Goal: Task Accomplishment & Management: Use online tool/utility

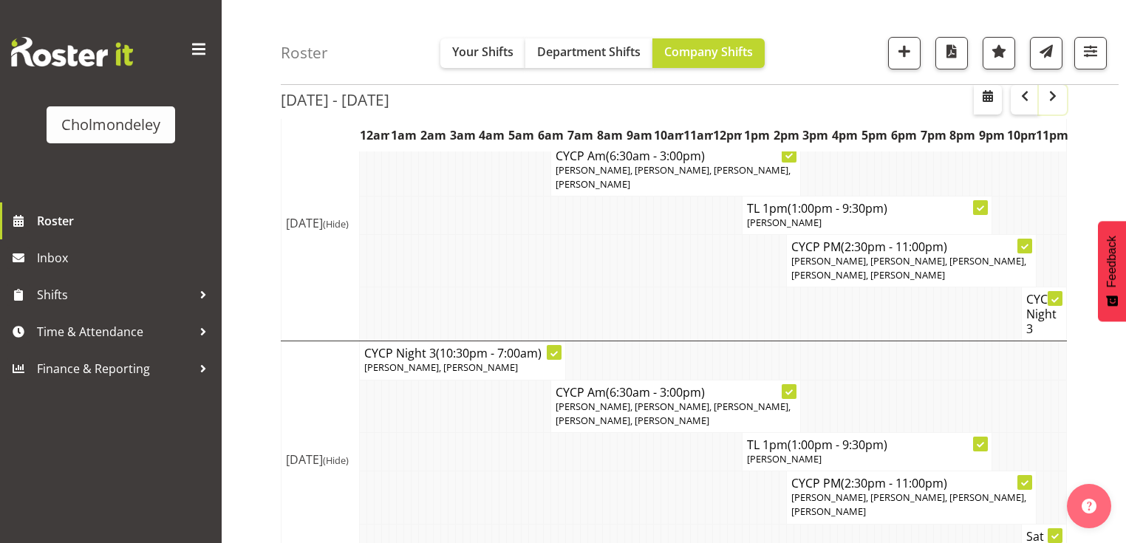
click at [1050, 100] on span "button" at bounding box center [1053, 96] width 18 height 18
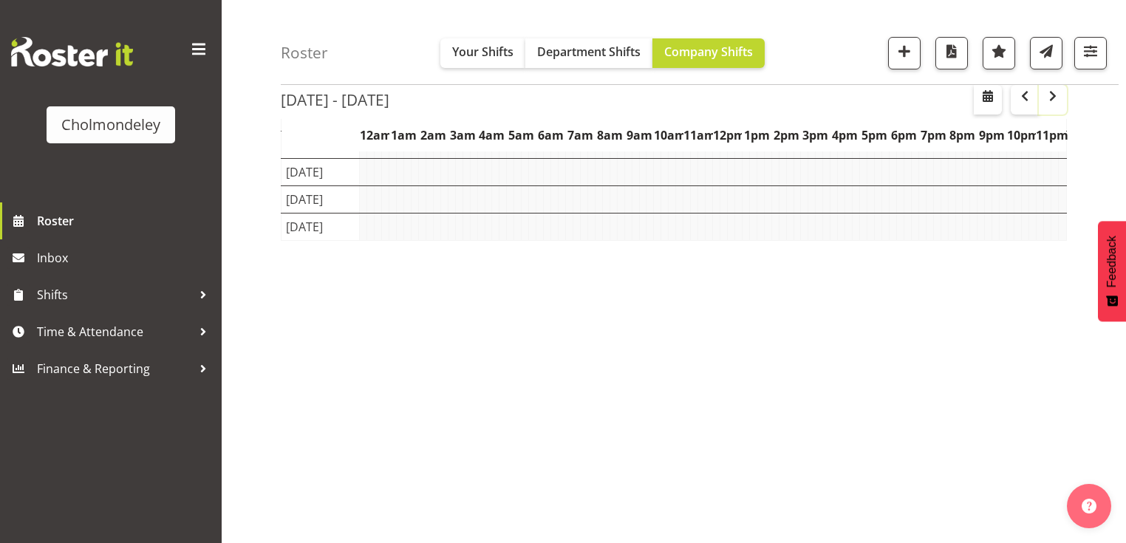
scroll to position [187, 0]
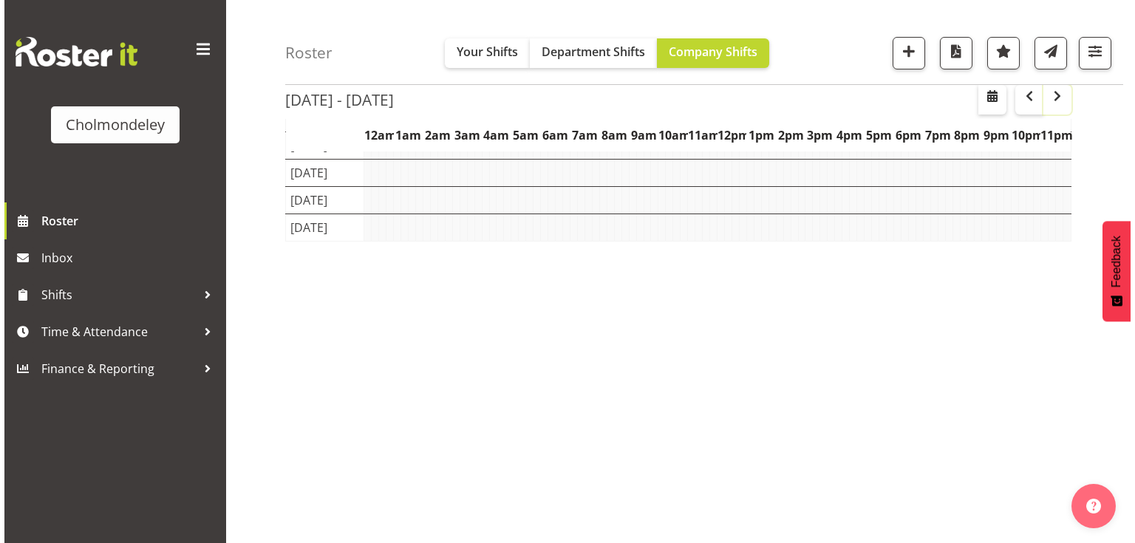
scroll to position [1073, 0]
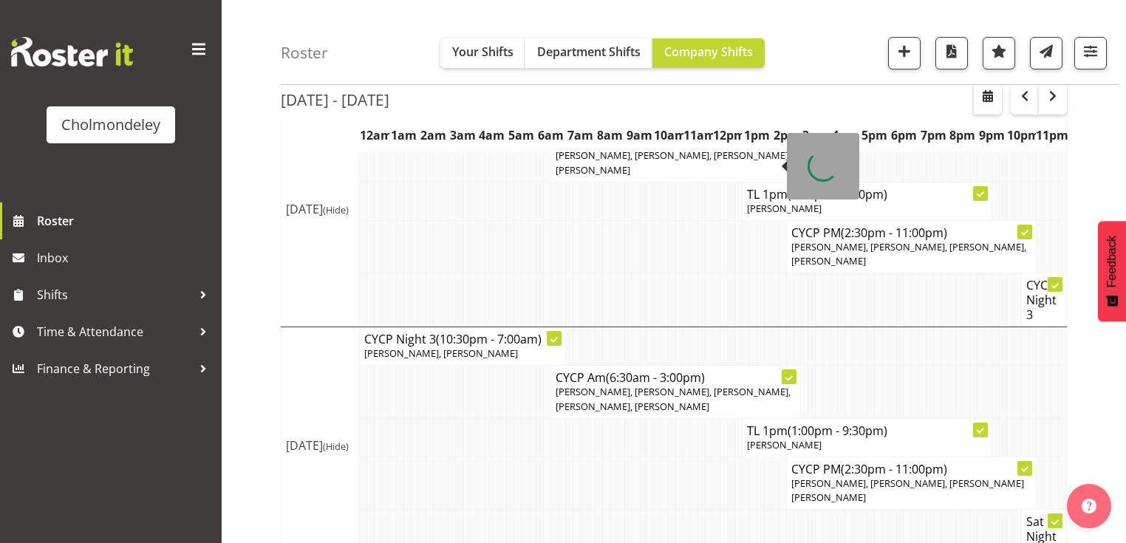
click at [691, 164] on span "[PERSON_NAME], [PERSON_NAME], [PERSON_NAME], [PERSON_NAME]" at bounding box center [672, 161] width 235 height 27
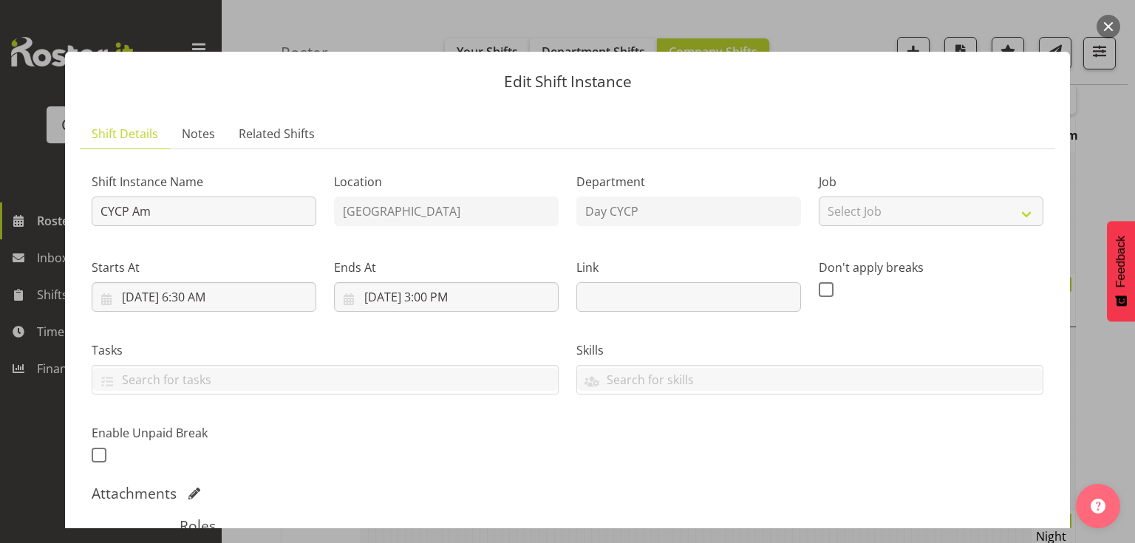
scroll to position [295, 0]
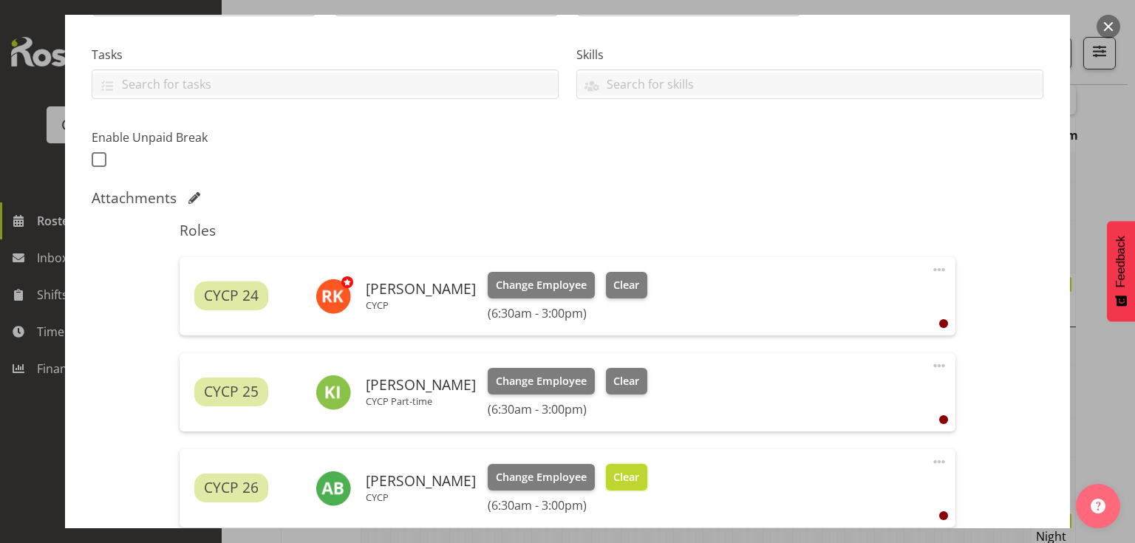
click at [613, 478] on span "Clear" at bounding box center [626, 477] width 26 height 16
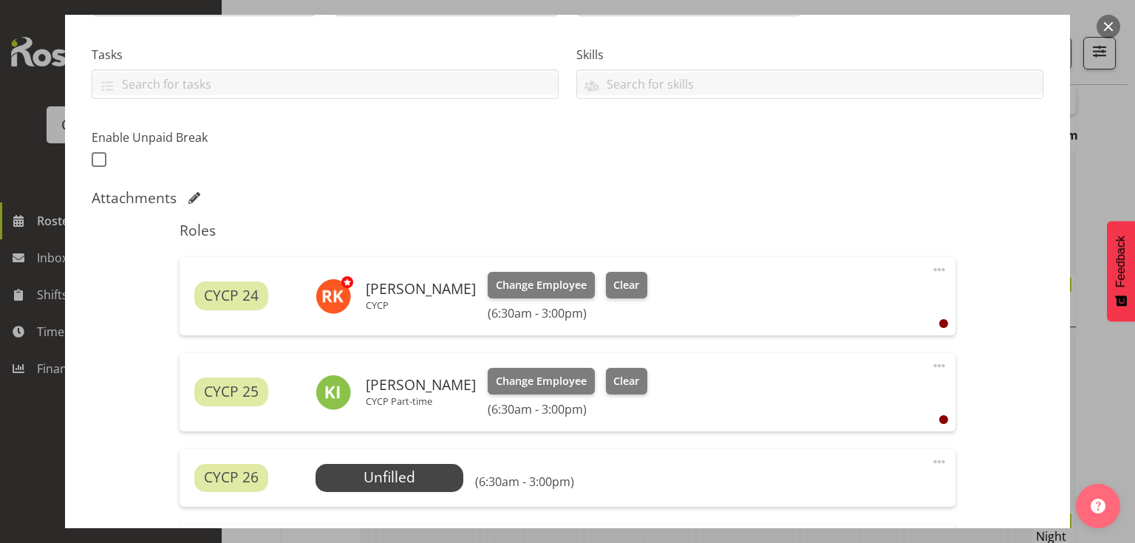
scroll to position [532, 0]
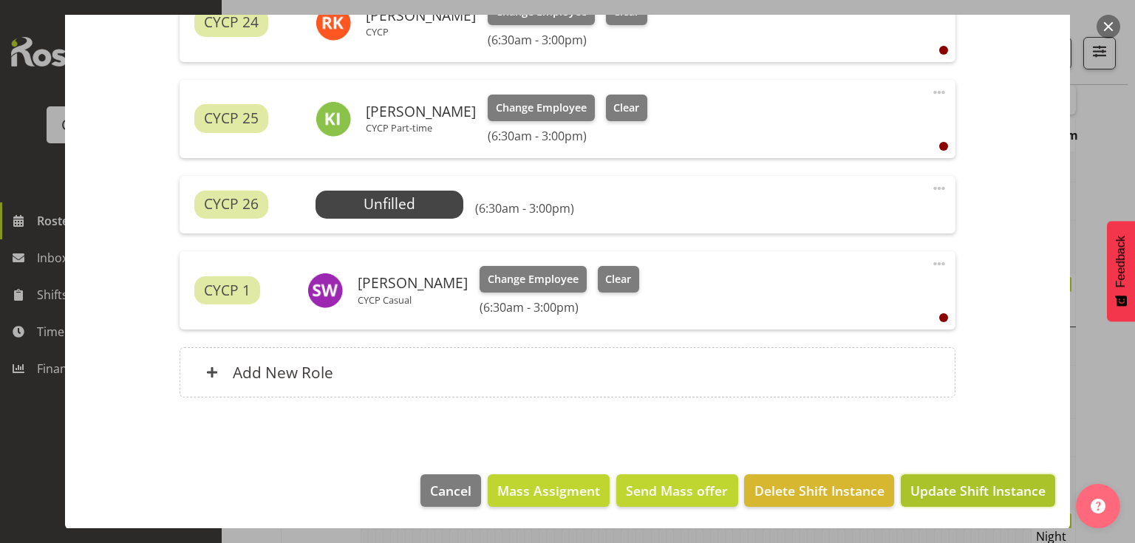
click at [971, 492] on span "Update Shift Instance" at bounding box center [977, 490] width 135 height 19
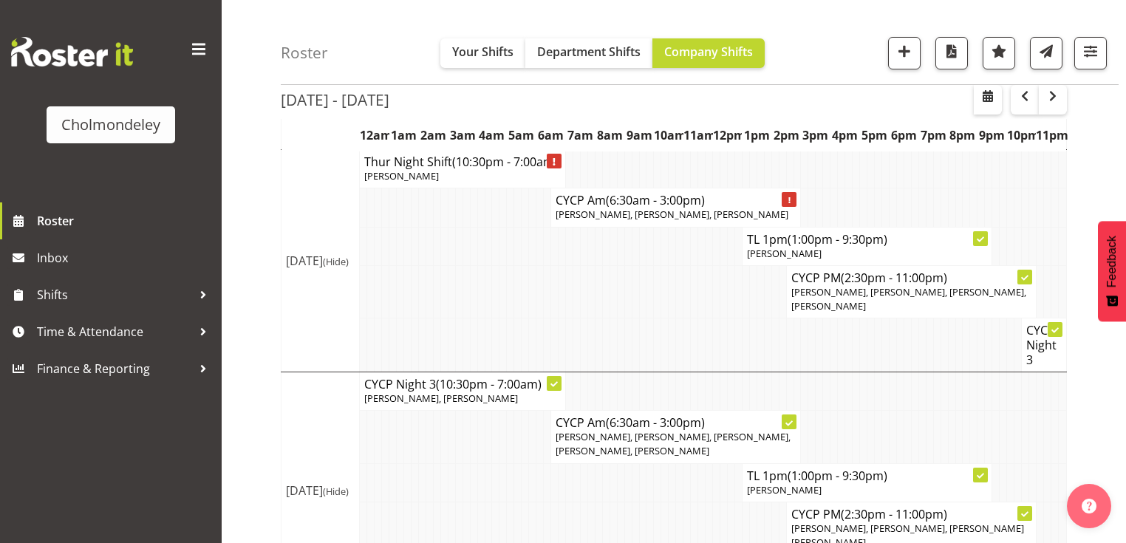
scroll to position [1073, 0]
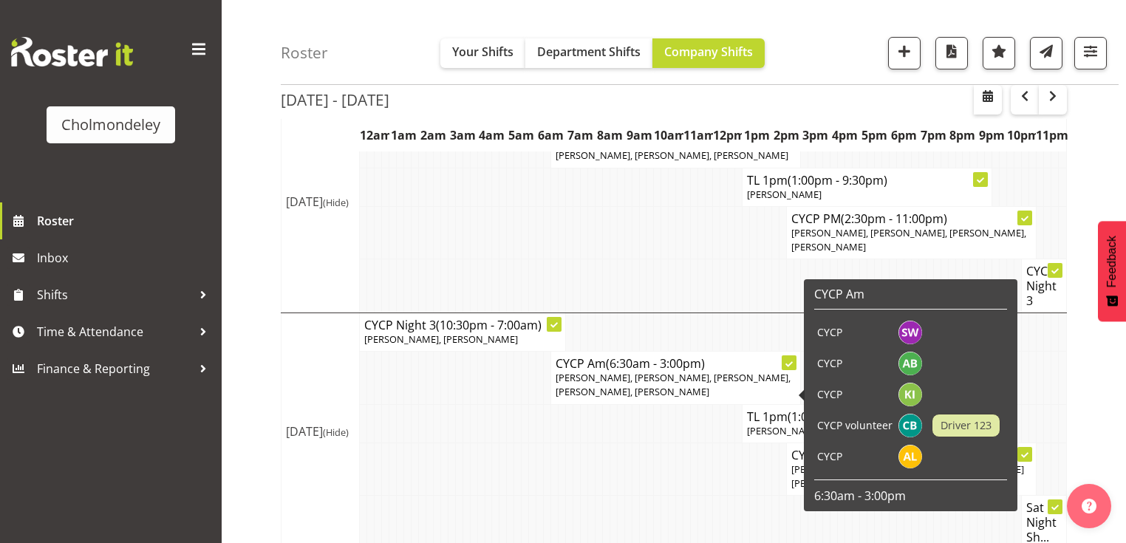
click at [485, 460] on td at bounding box center [488, 468] width 7 height 52
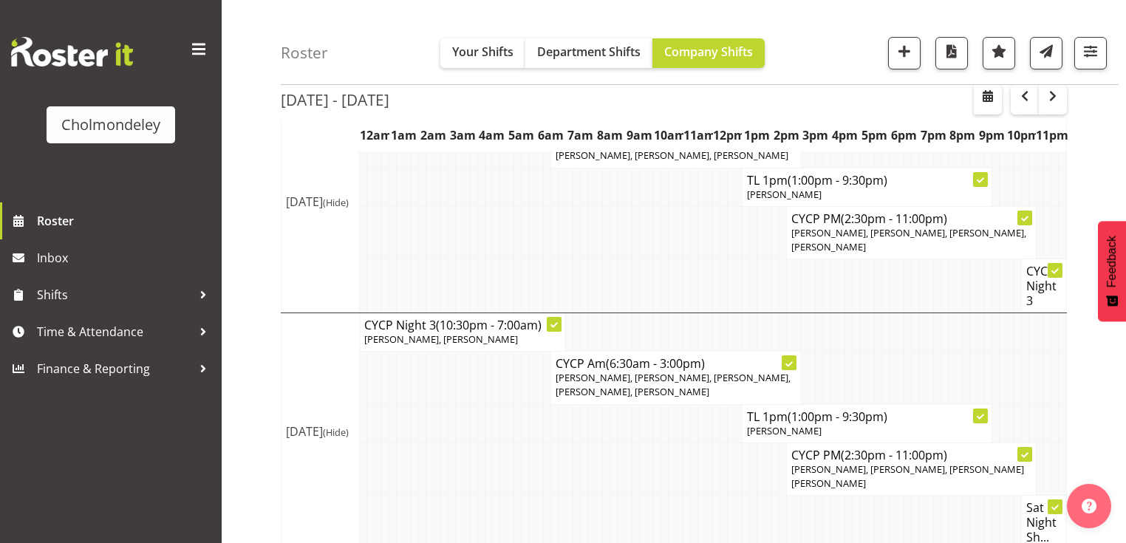
scroll to position [1191, 0]
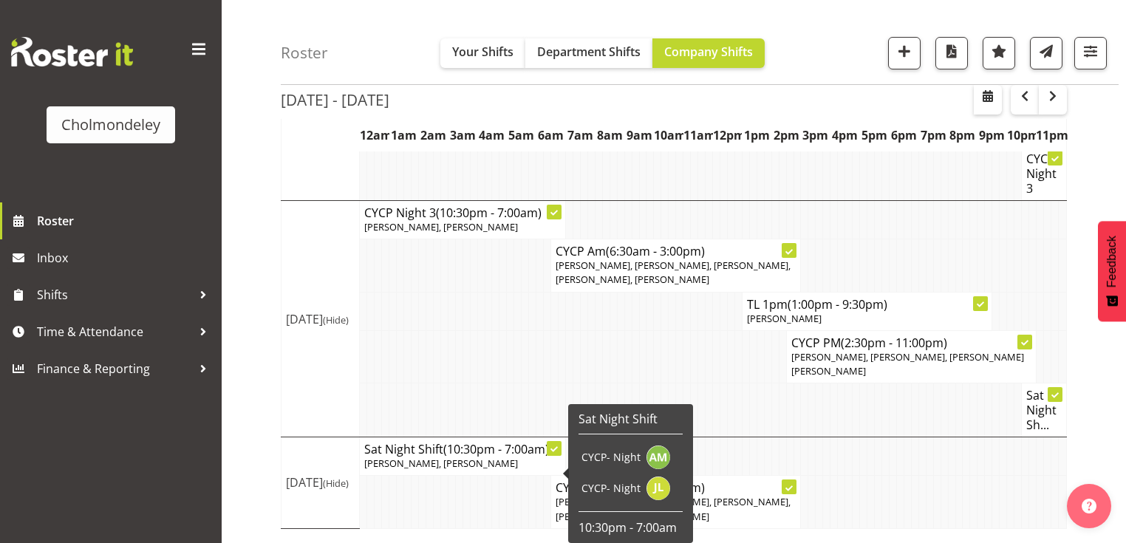
click at [968, 487] on td at bounding box center [965, 502] width 7 height 52
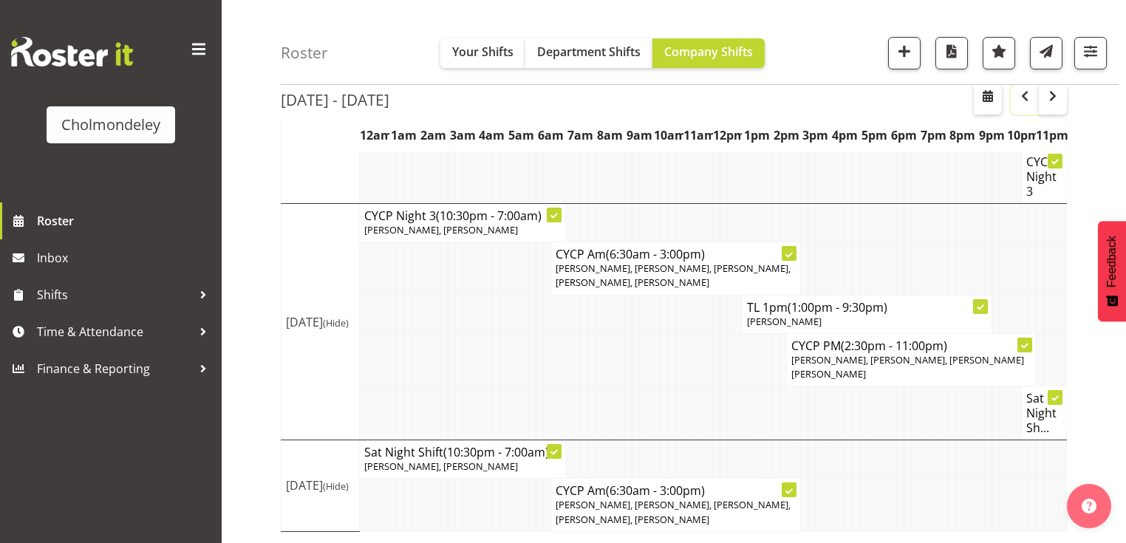
click at [1030, 96] on span "button" at bounding box center [1025, 96] width 18 height 18
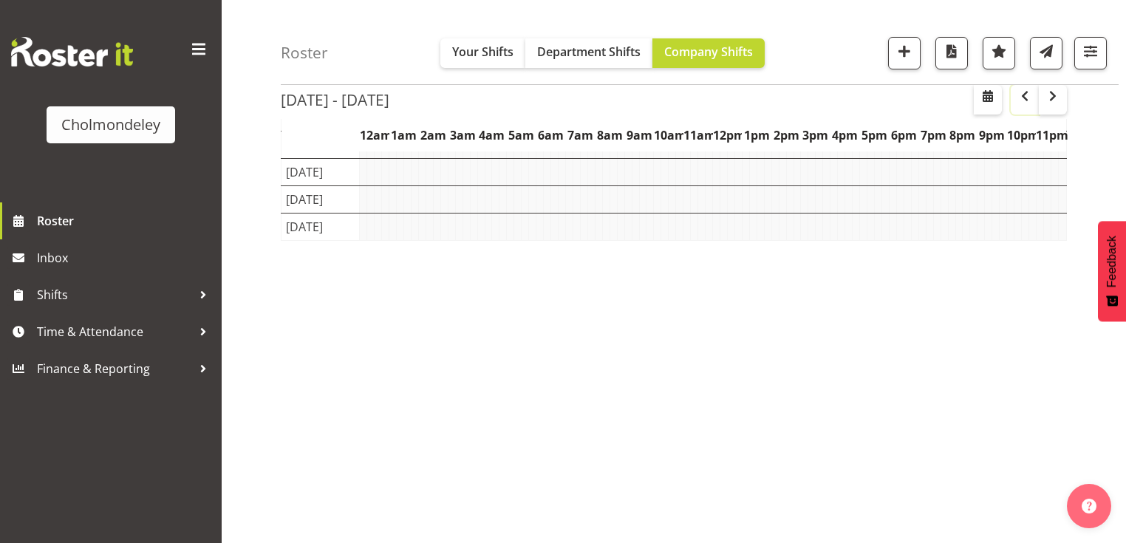
scroll to position [187, 0]
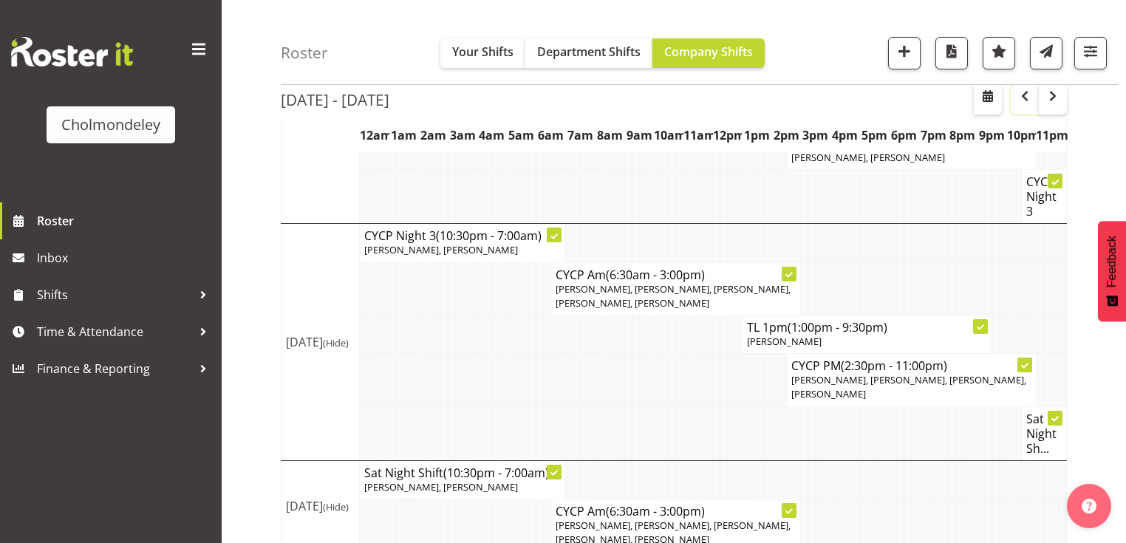
scroll to position [1205, 0]
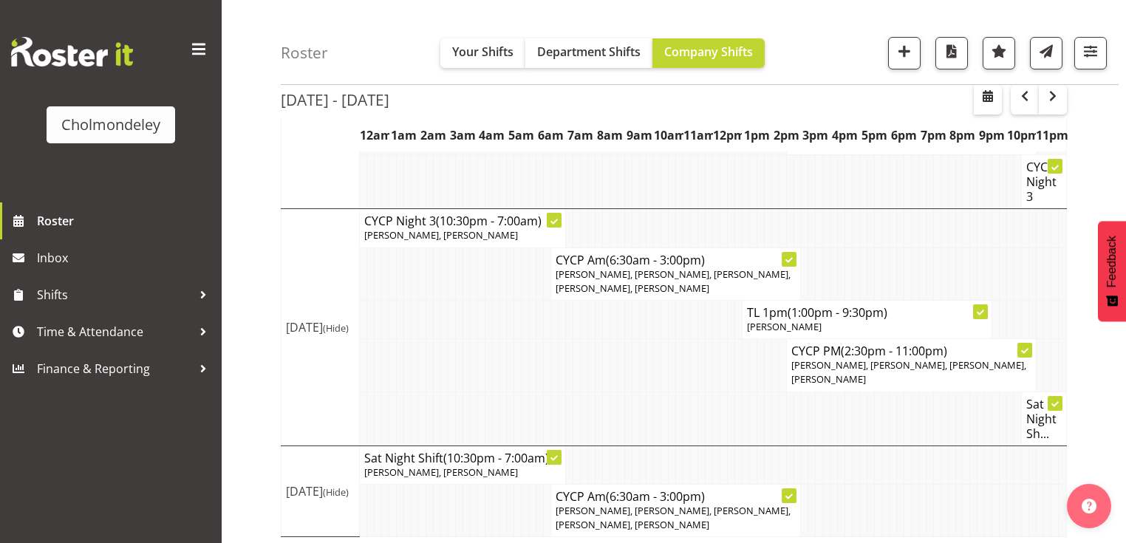
click at [194, 186] on div "Cholmondeley" at bounding box center [111, 101] width 222 height 202
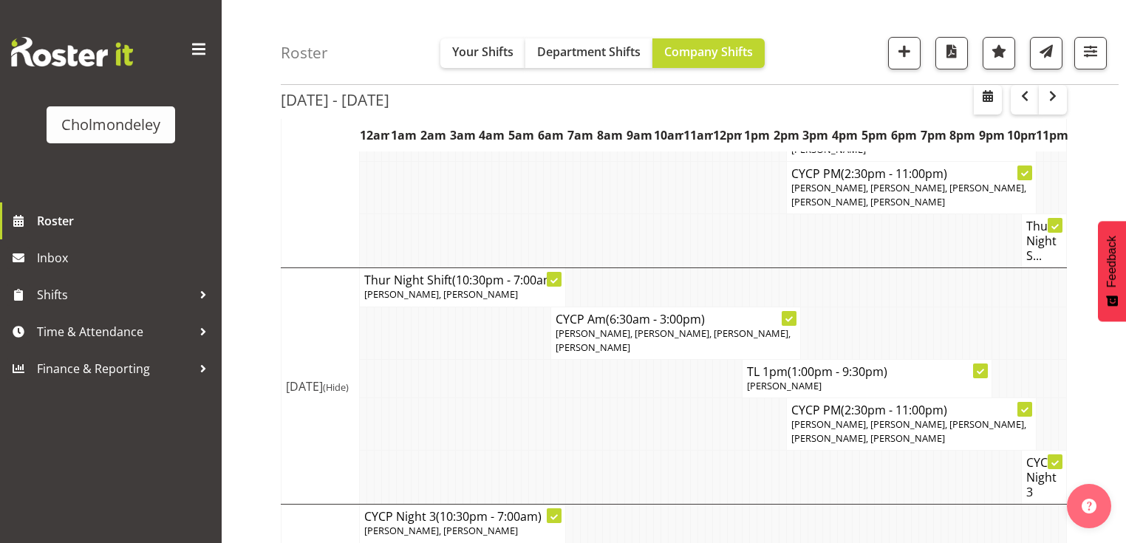
scroll to position [851, 0]
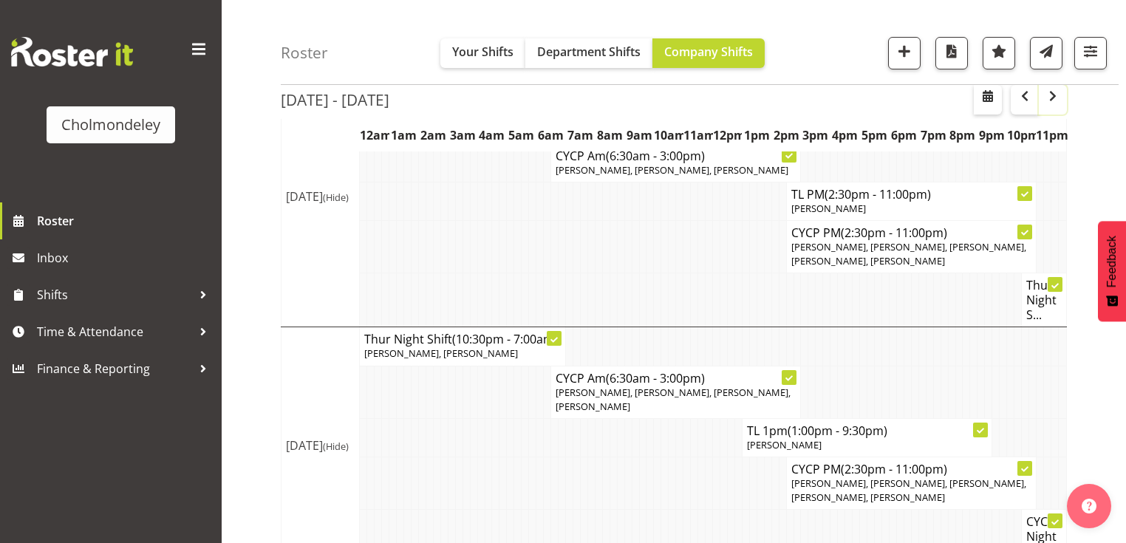
click at [1058, 104] on span "button" at bounding box center [1053, 96] width 18 height 18
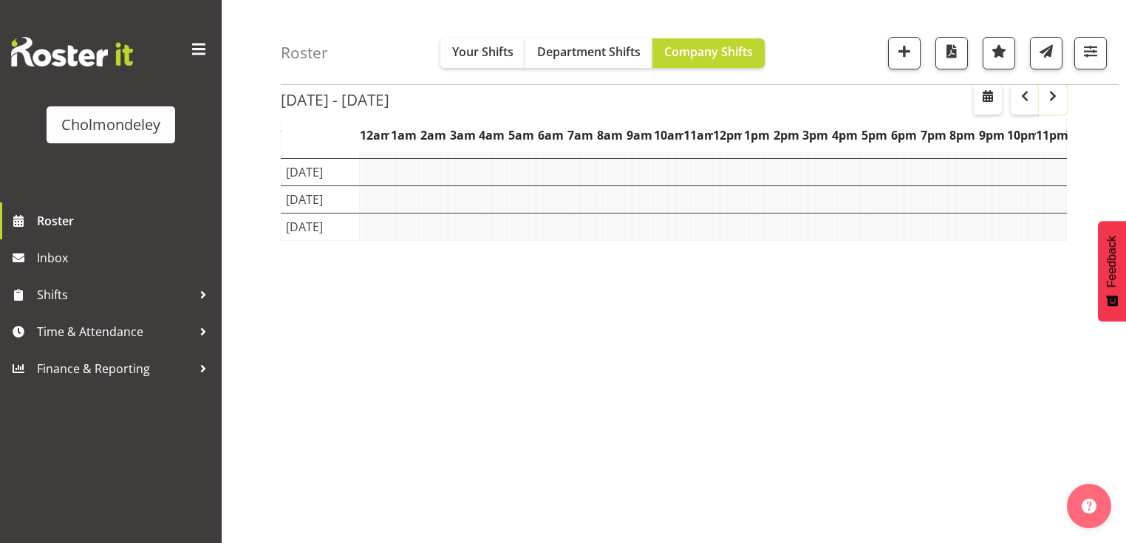
scroll to position [187, 0]
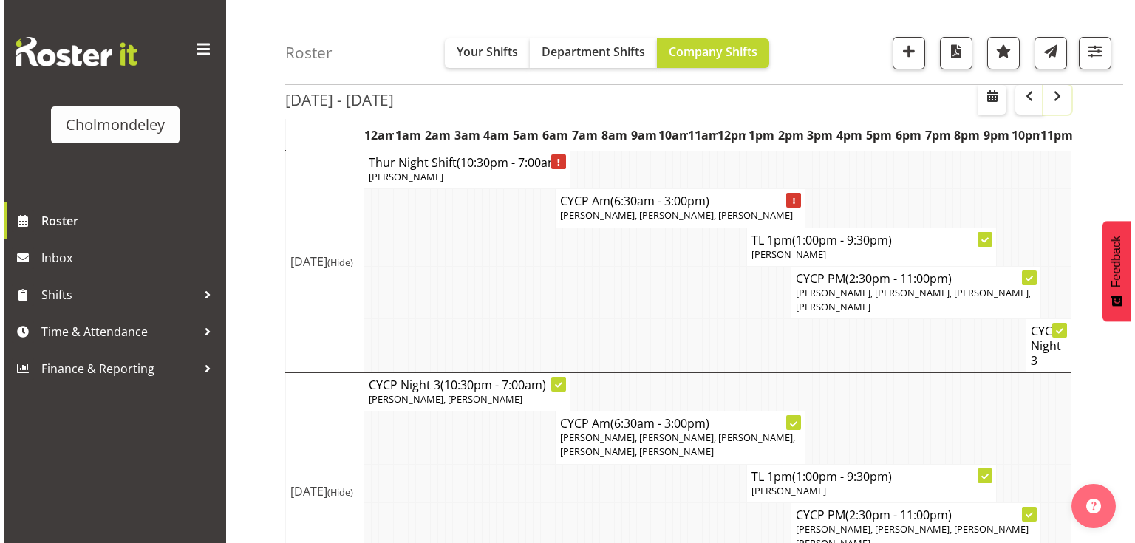
scroll to position [954, 0]
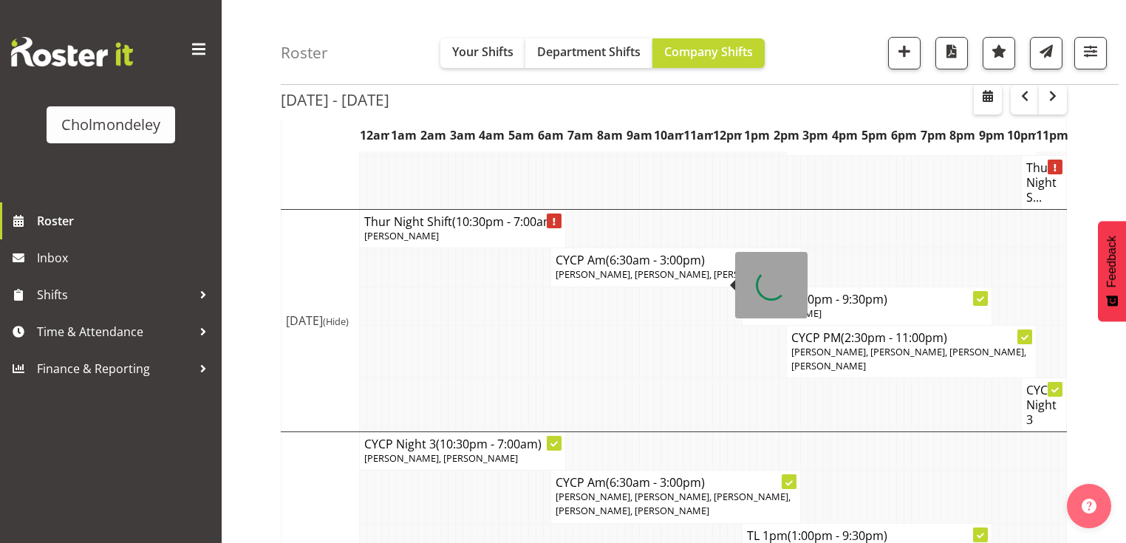
click at [682, 281] on span "[PERSON_NAME], [PERSON_NAME], [PERSON_NAME]" at bounding box center [671, 273] width 233 height 13
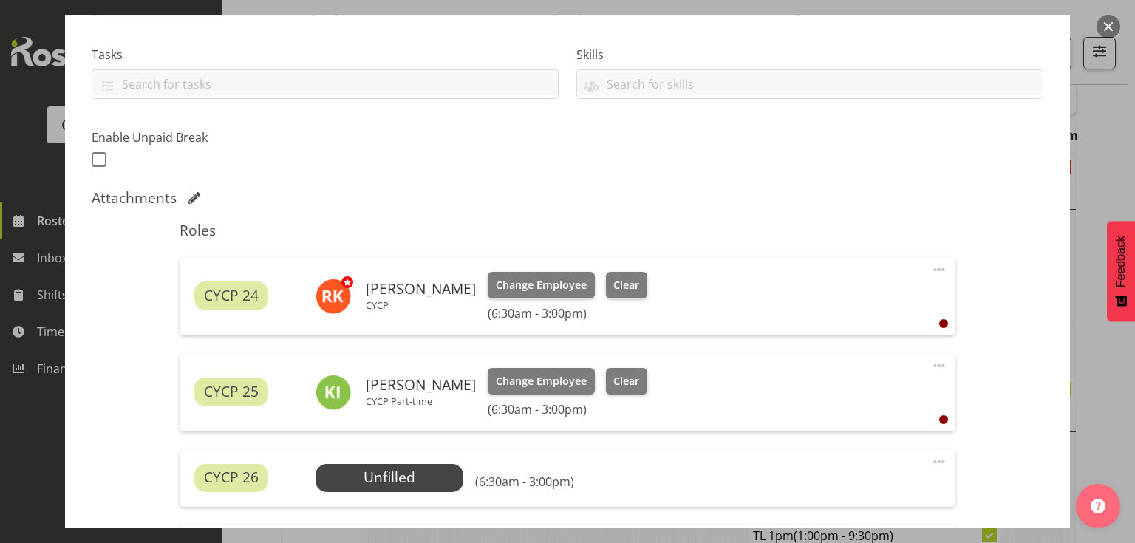
scroll to position [414, 0]
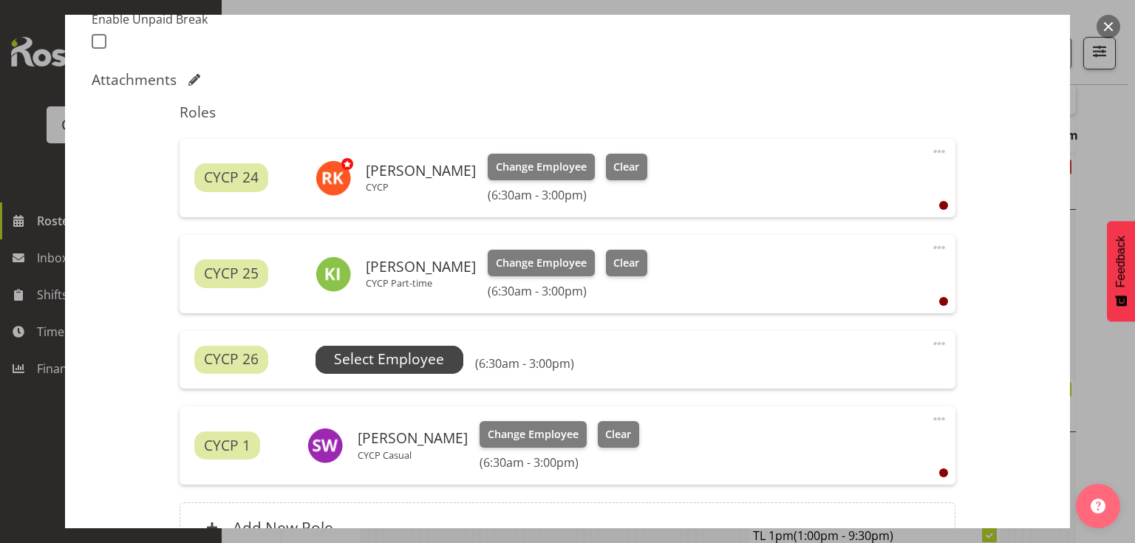
click at [391, 363] on span "Select Employee" at bounding box center [389, 359] width 110 height 21
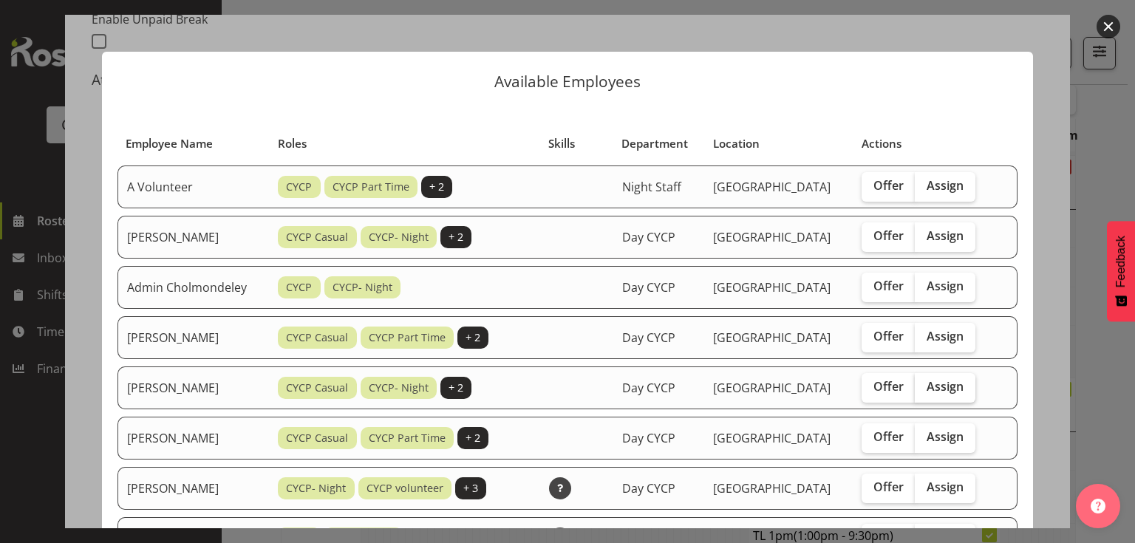
click at [951, 380] on span "Assign" at bounding box center [944, 386] width 37 height 15
click at [924, 382] on input "Assign" at bounding box center [919, 387] width 10 height 10
checkbox input "true"
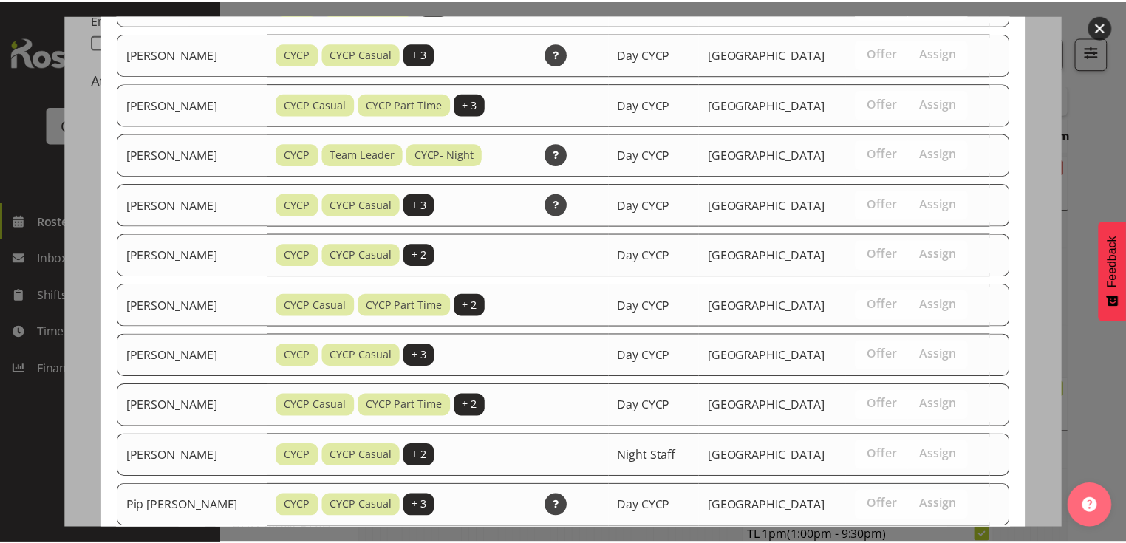
scroll to position [1078, 0]
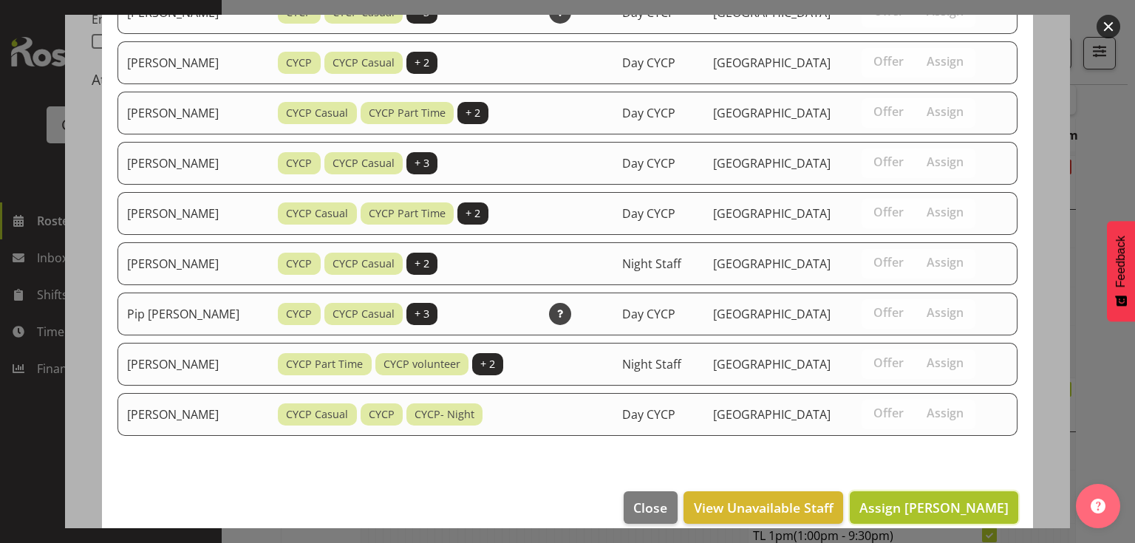
click at [933, 499] on span "Assign [PERSON_NAME]" at bounding box center [933, 508] width 149 height 18
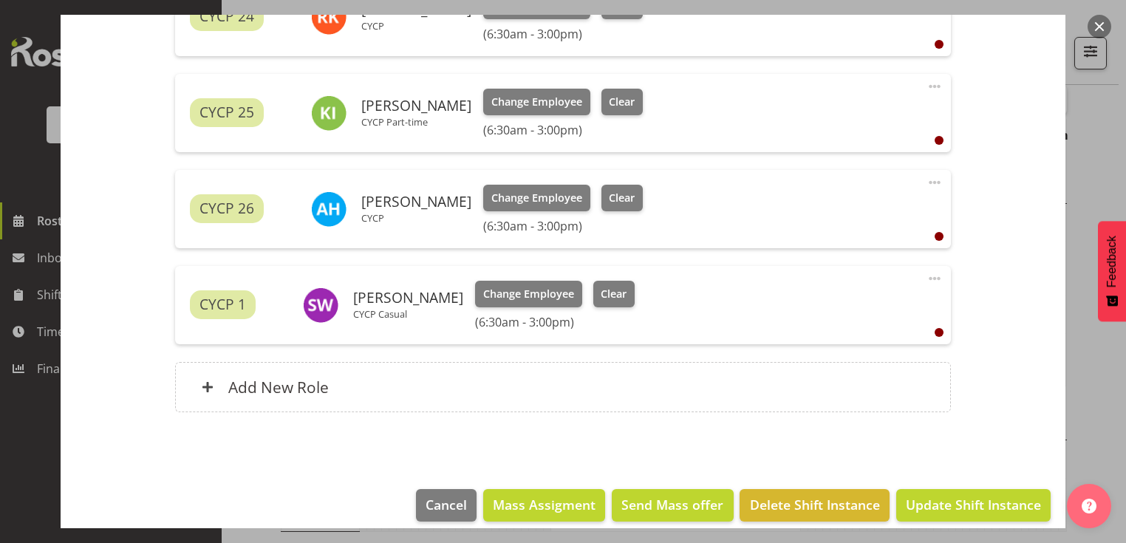
scroll to position [589, 0]
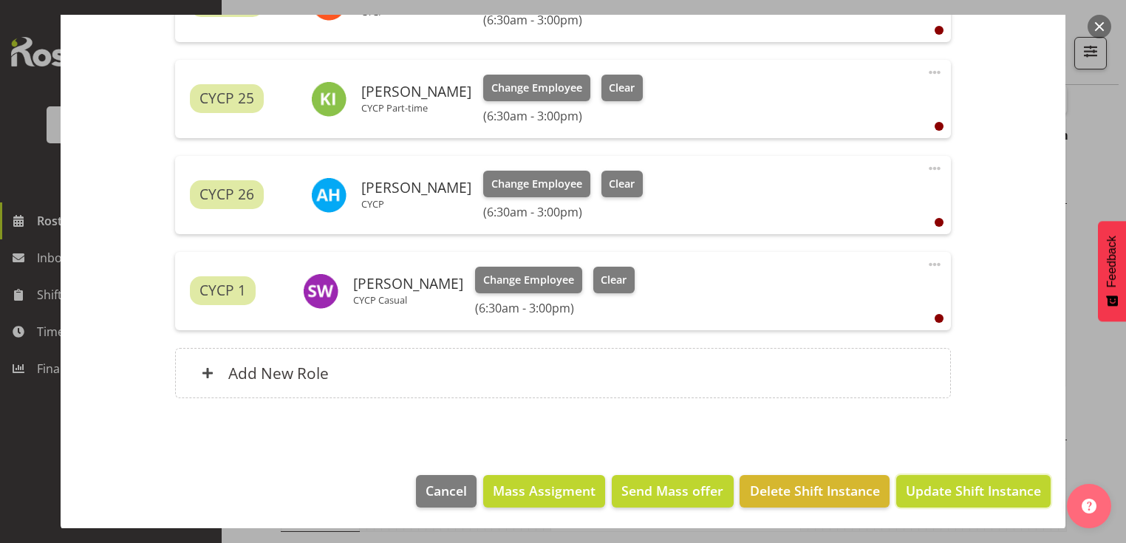
click at [968, 490] on span "Update Shift Instance" at bounding box center [973, 490] width 135 height 19
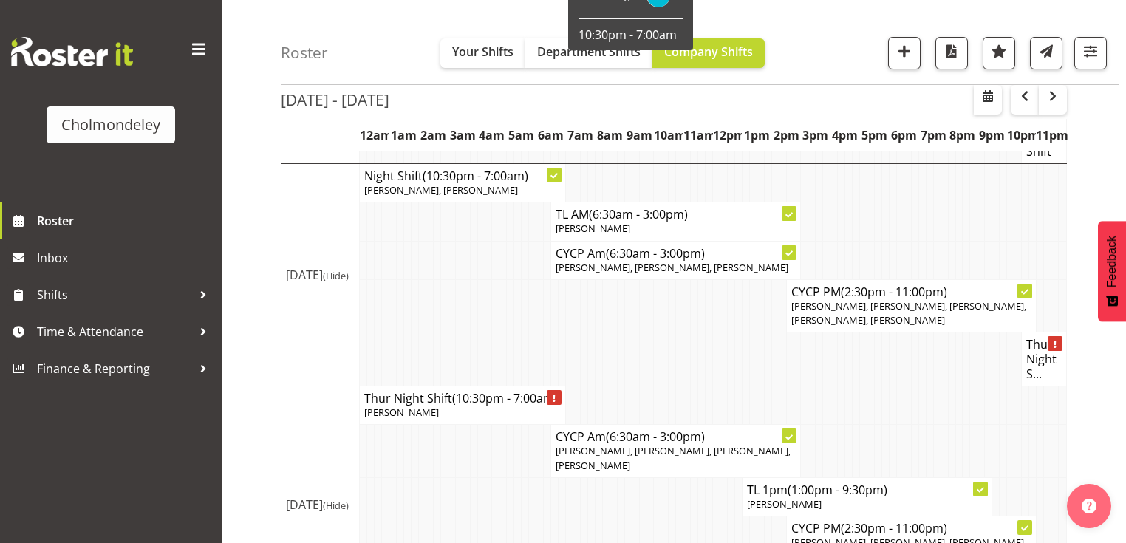
scroll to position [837, 0]
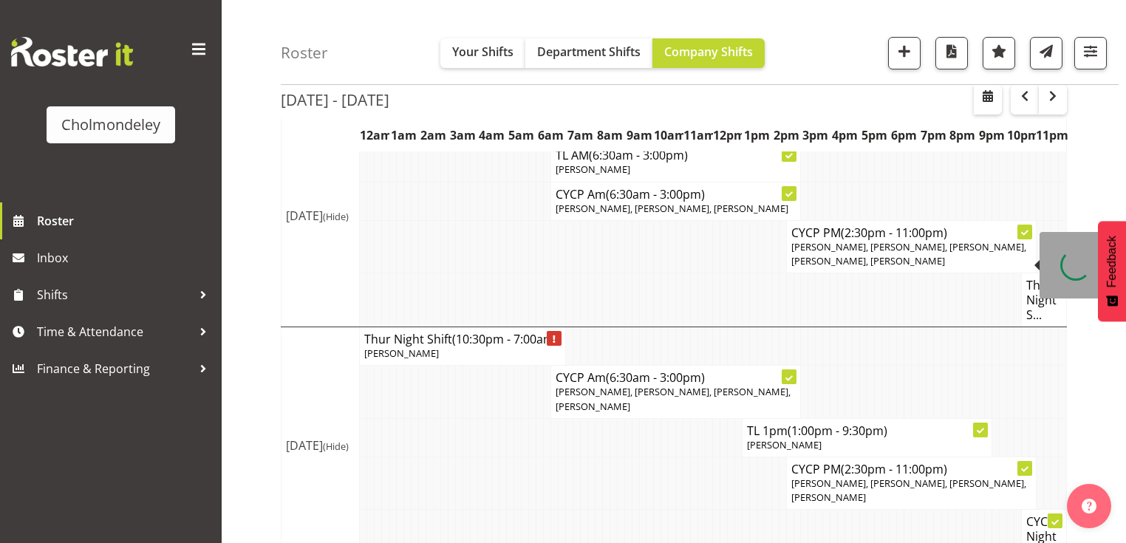
click at [1098, 171] on div "[DATE] - [DATE] [DATE] - [DATE] [DATE] Day Week Fortnight Month calendar Month …" at bounding box center [703, 103] width 845 height 1600
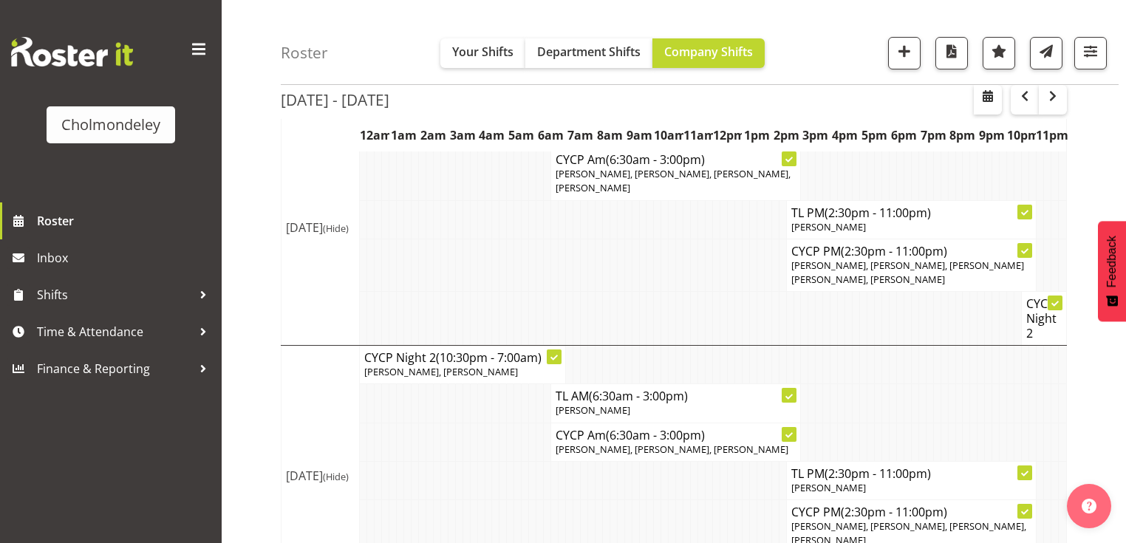
scroll to position [0, 0]
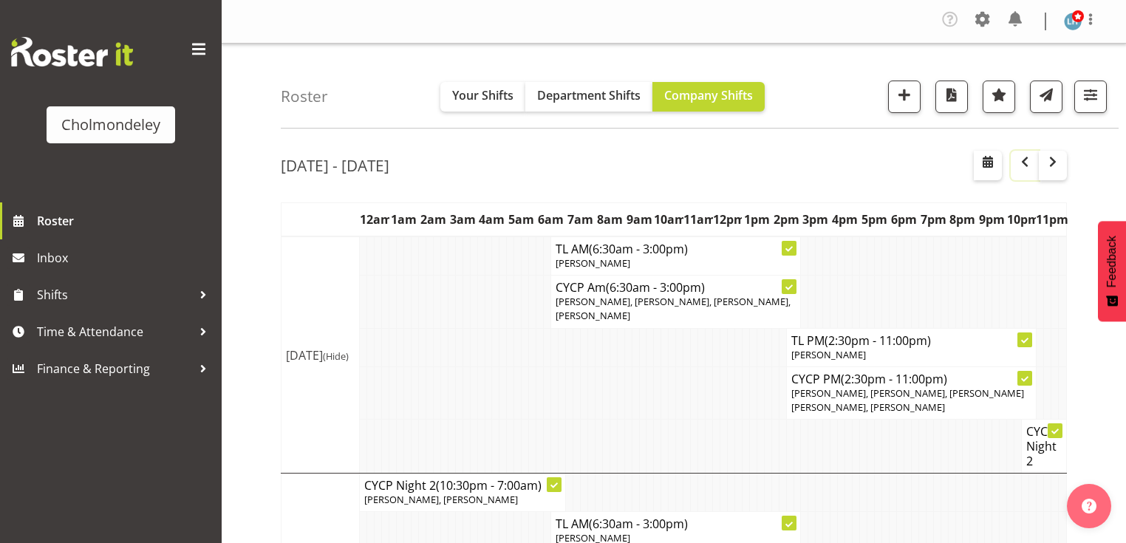
click at [1013, 165] on button "button" at bounding box center [1024, 166] width 28 height 30
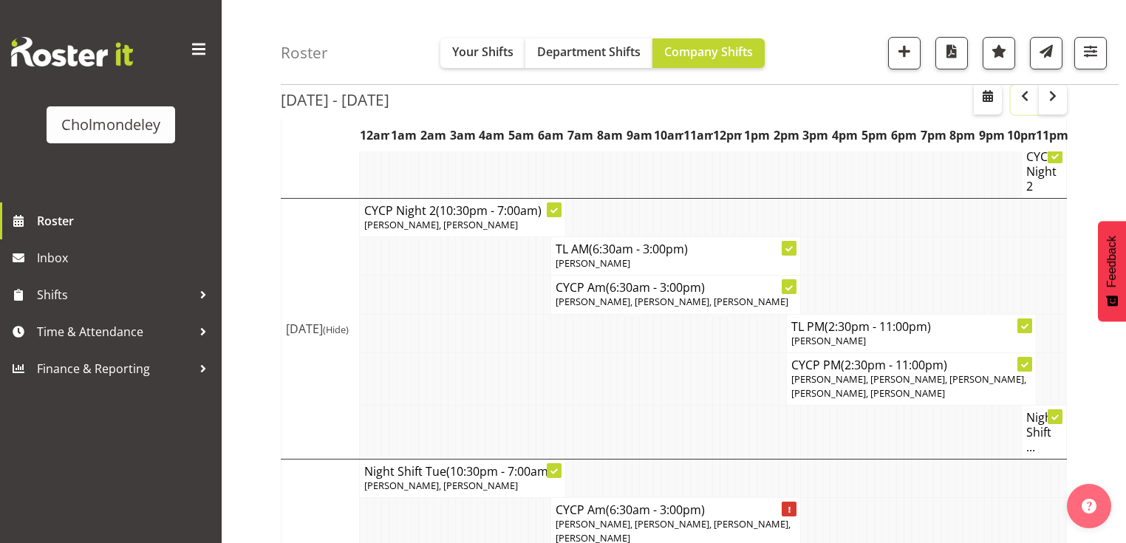
scroll to position [295, 0]
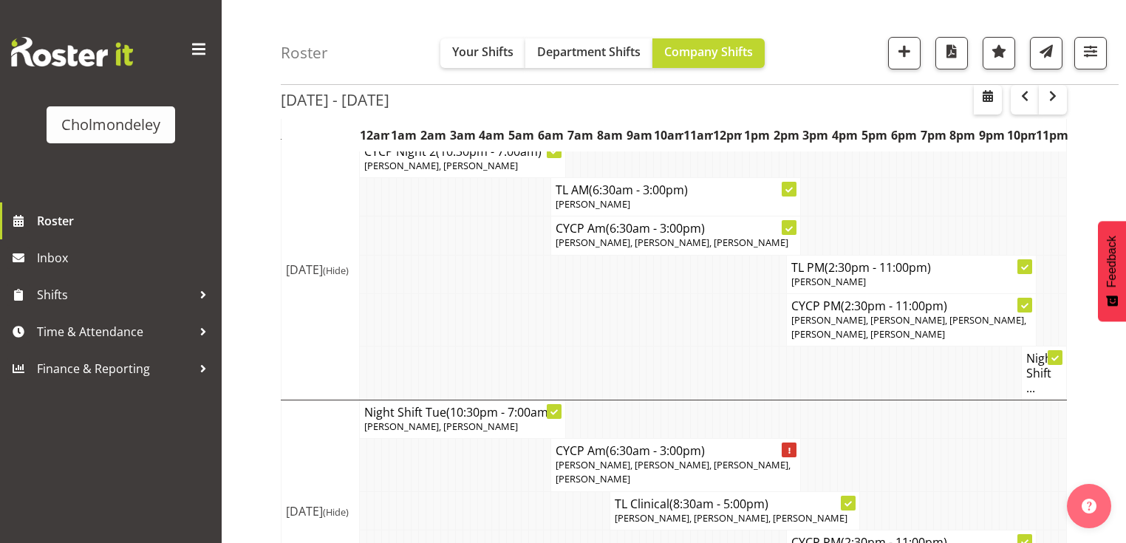
click at [634, 338] on td at bounding box center [635, 319] width 7 height 52
